Goal: Task Accomplishment & Management: Complete application form

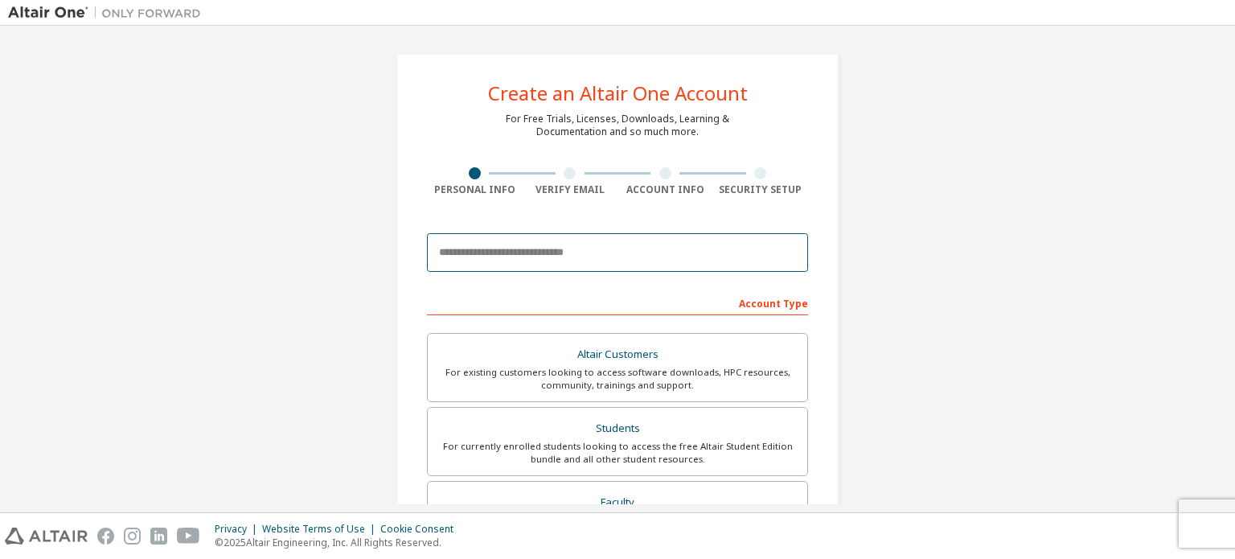
click at [632, 250] on input "email" at bounding box center [617, 252] width 381 height 39
type input "**********"
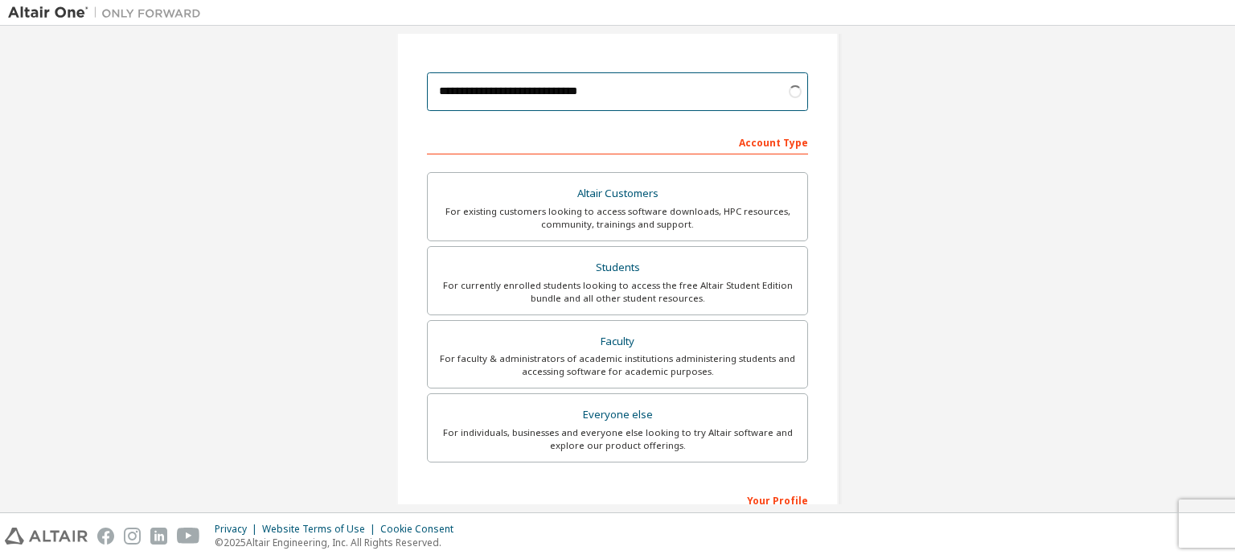
scroll to position [164, 0]
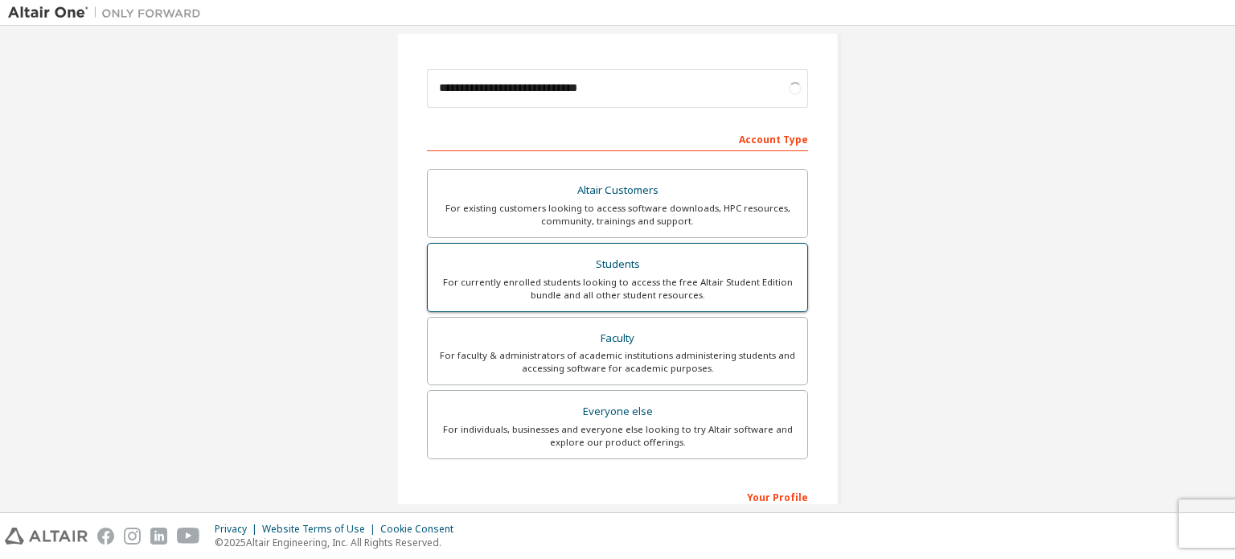
click at [715, 276] on div "For currently enrolled students looking to access the free Altair Student Editi…" at bounding box center [617, 289] width 360 height 26
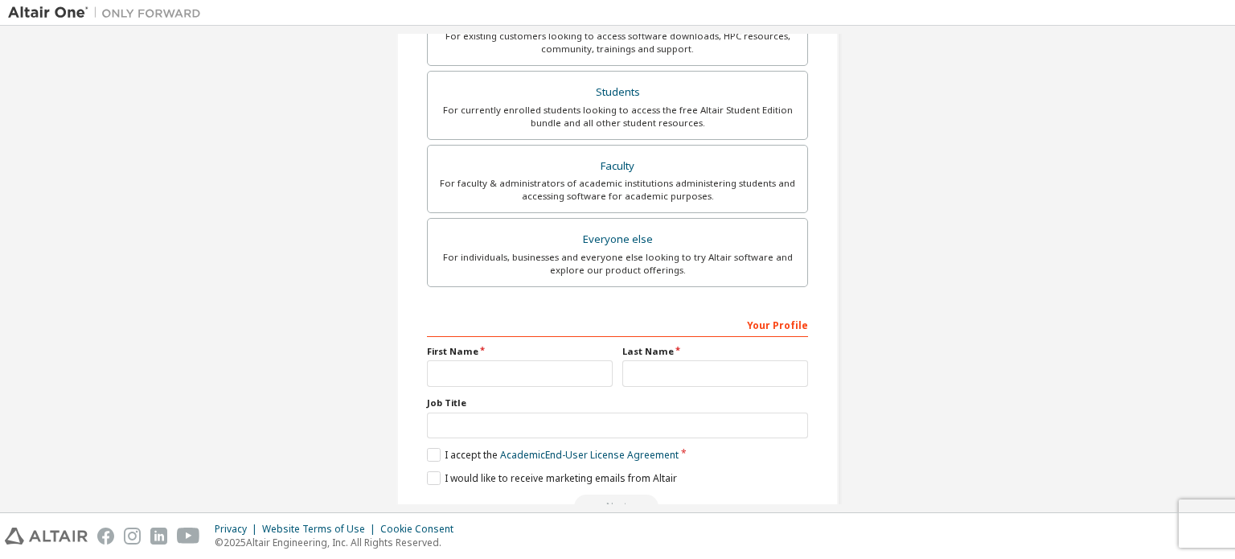
scroll to position [377, 0]
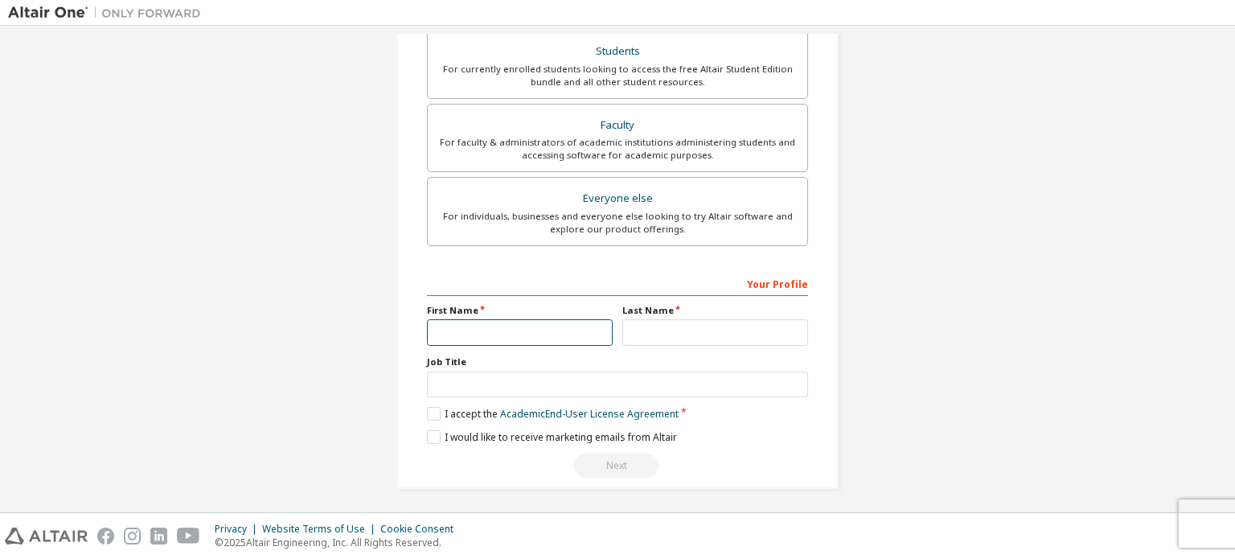
click at [560, 319] on input "text" at bounding box center [520, 332] width 186 height 27
type input "******"
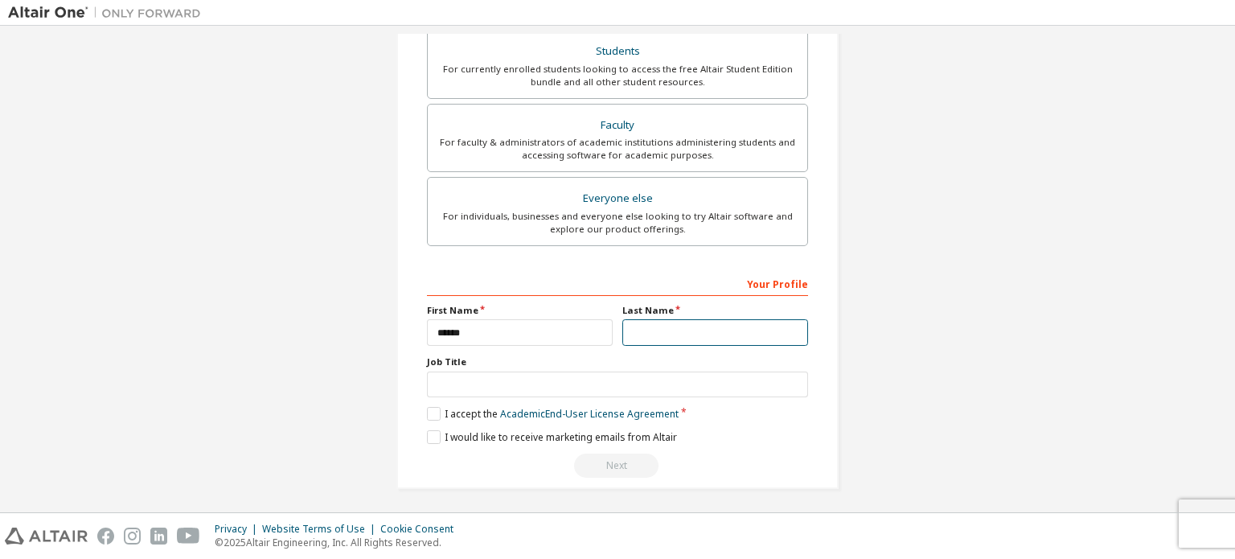
click at [651, 324] on input "text" at bounding box center [715, 332] width 186 height 27
type input "*******"
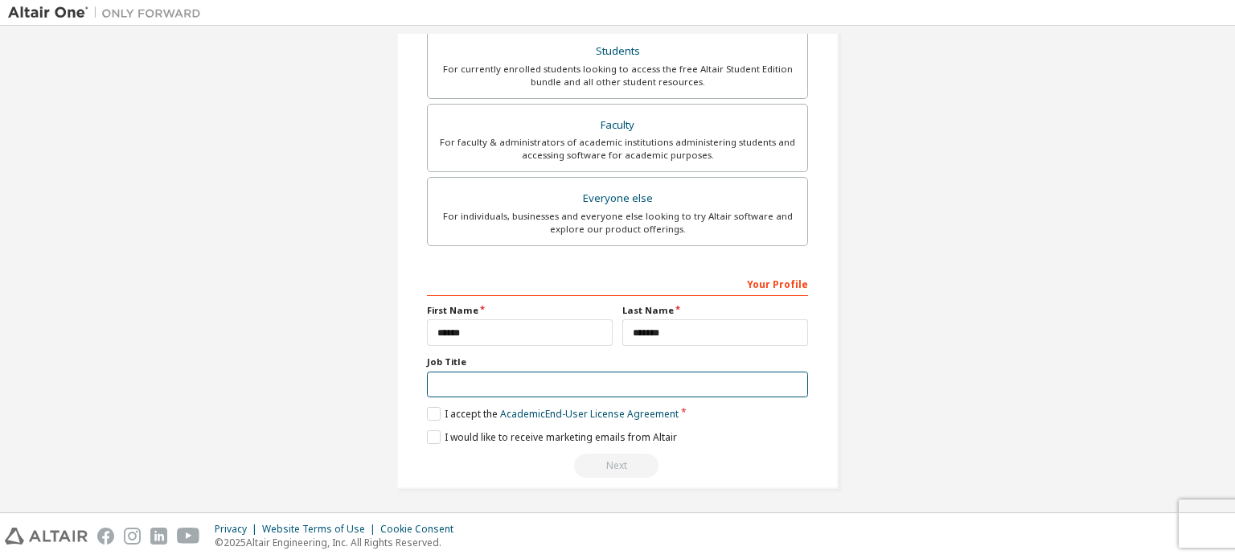
click at [627, 372] on input "text" at bounding box center [617, 384] width 381 height 27
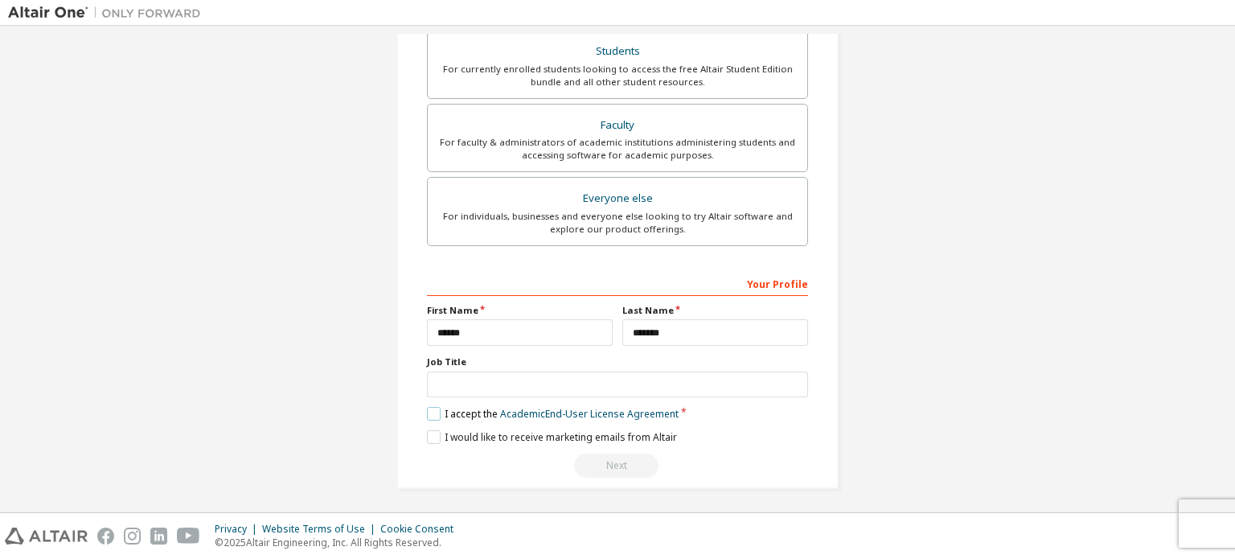
click at [428, 408] on label "I accept the Academic End-User License Agreement" at bounding box center [553, 414] width 252 height 14
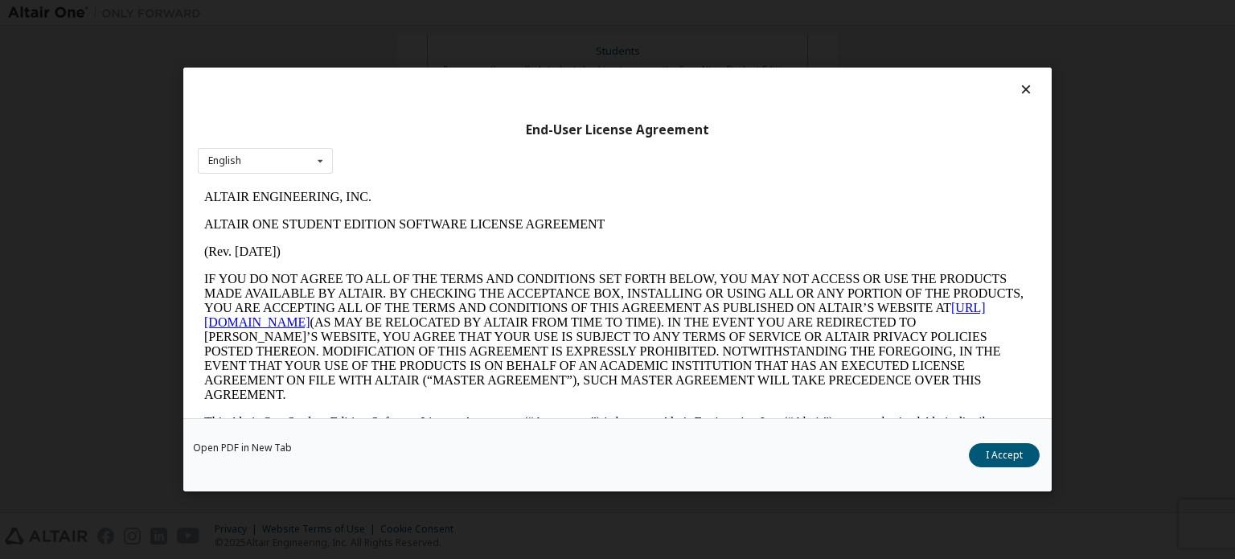
scroll to position [0, 0]
click at [1015, 459] on button "I Accept" at bounding box center [1004, 455] width 71 height 24
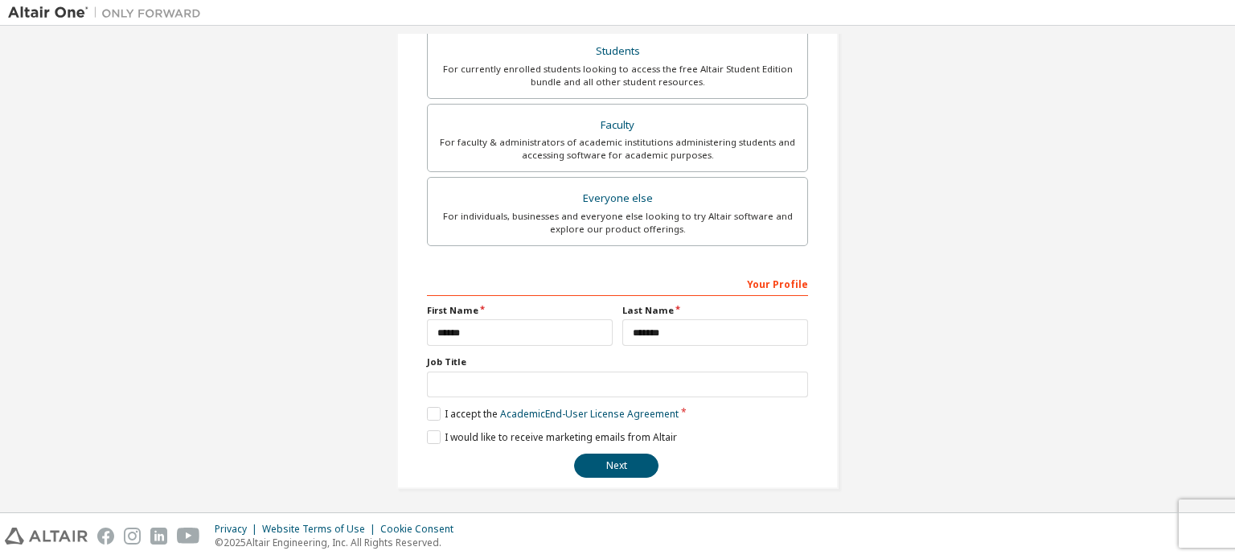
click at [572, 361] on label "Job Title" at bounding box center [617, 361] width 381 height 13
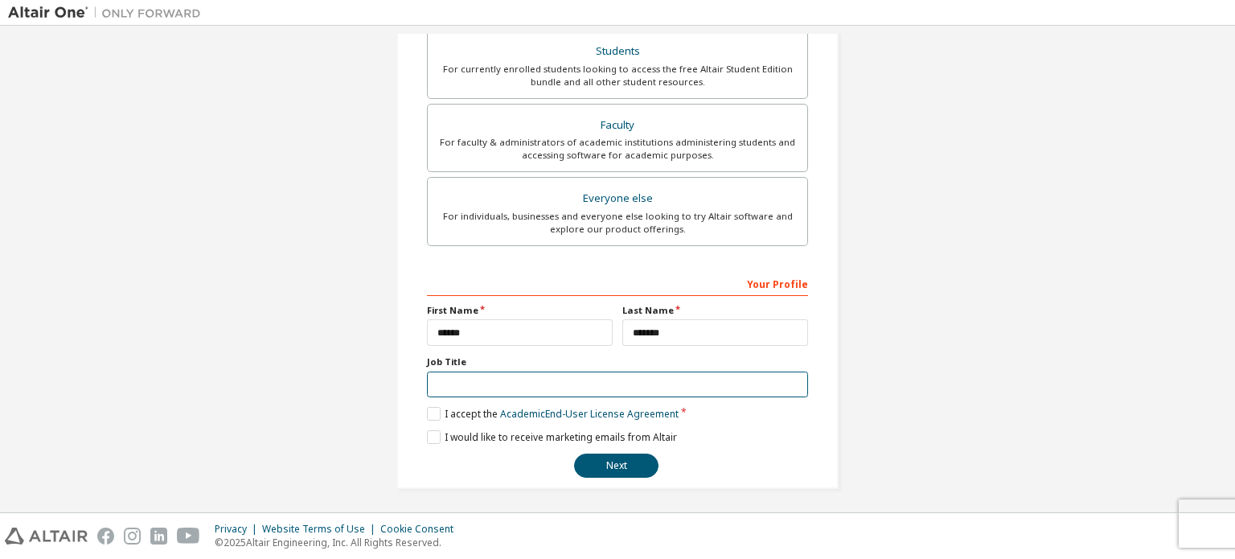
click at [569, 374] on input "text" at bounding box center [617, 384] width 381 height 27
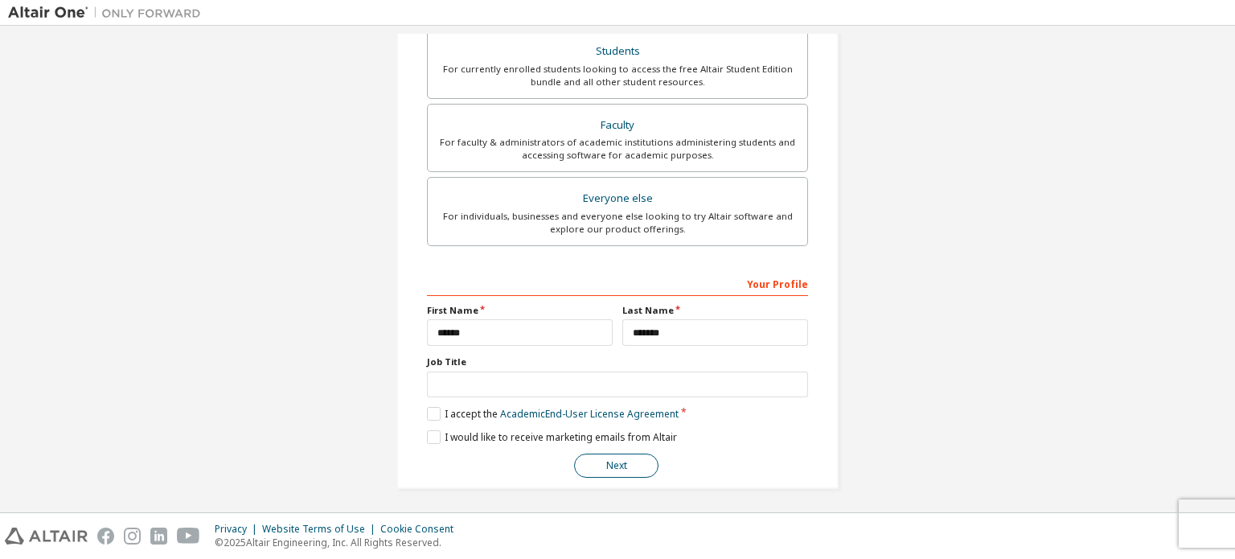
click at [617, 457] on button "Next" at bounding box center [616, 465] width 84 height 24
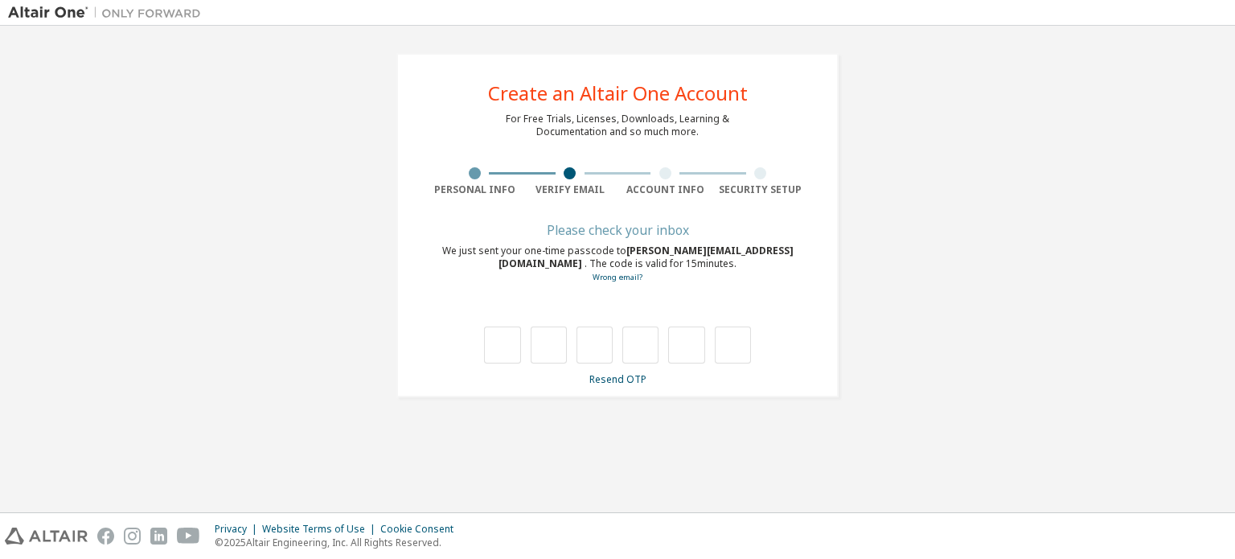
type input "*"
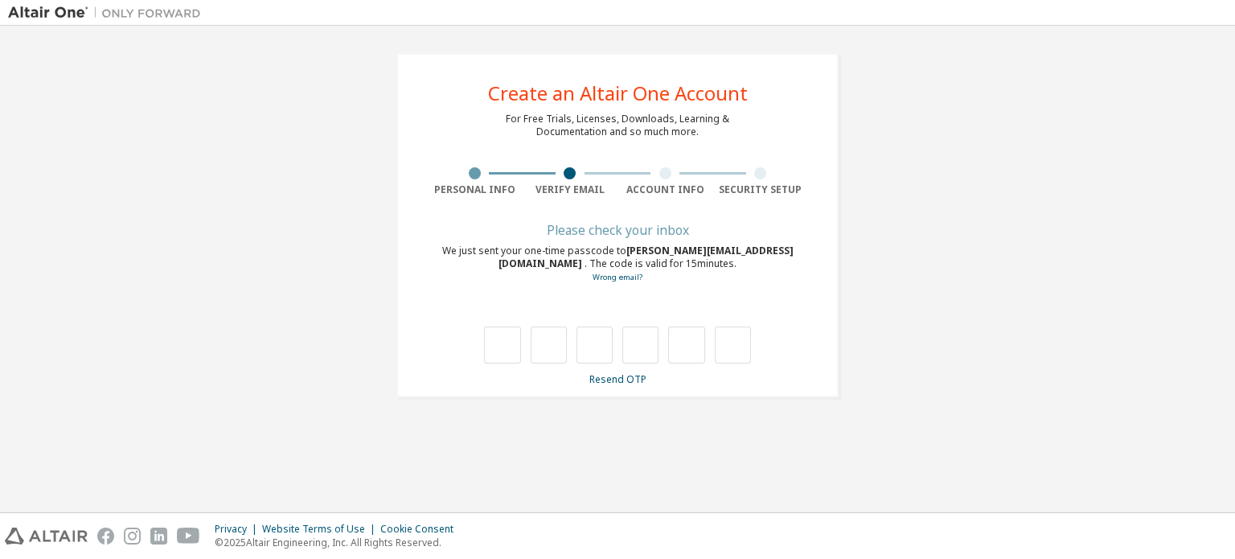
type input "*"
